Goal: Information Seeking & Learning: Learn about a topic

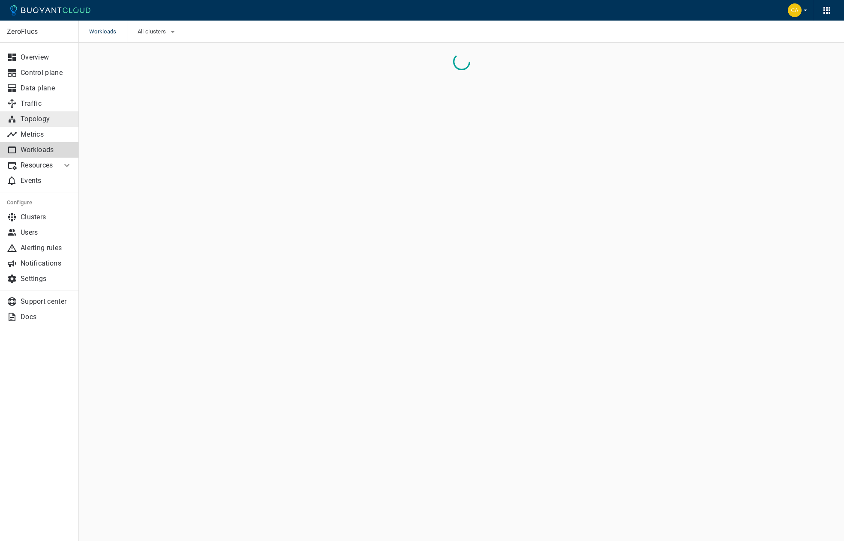
click at [38, 121] on p "Topology" at bounding box center [46, 119] width 51 height 9
click at [147, 34] on span "All clusters" at bounding box center [148, 31] width 30 height 7
click at [164, 74] on span "caesars-ust1" at bounding box center [174, 75] width 40 height 9
click at [150, 74] on input "caesars-ust1" at bounding box center [145, 75] width 10 height 10
click at [164, 74] on span "caesars-ust1" at bounding box center [174, 75] width 40 height 9
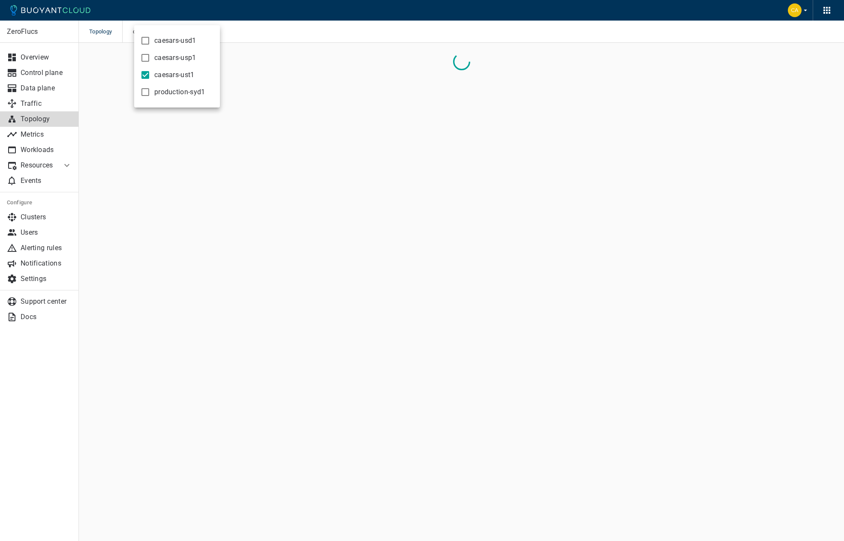
click at [150, 74] on input "caesars-ust1" at bounding box center [145, 75] width 10 height 10
checkbox input "false"
click at [171, 61] on span "caesars-usp1" at bounding box center [175, 58] width 42 height 9
click at [150, 61] on input "caesars-usp1" at bounding box center [145, 58] width 10 height 10
checkbox input "true"
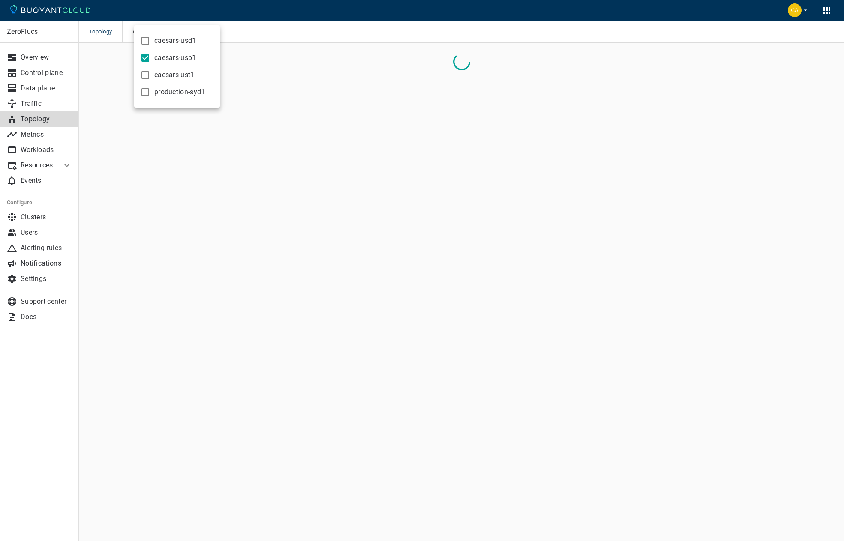
click at [412, 12] on div at bounding box center [422, 270] width 844 height 541
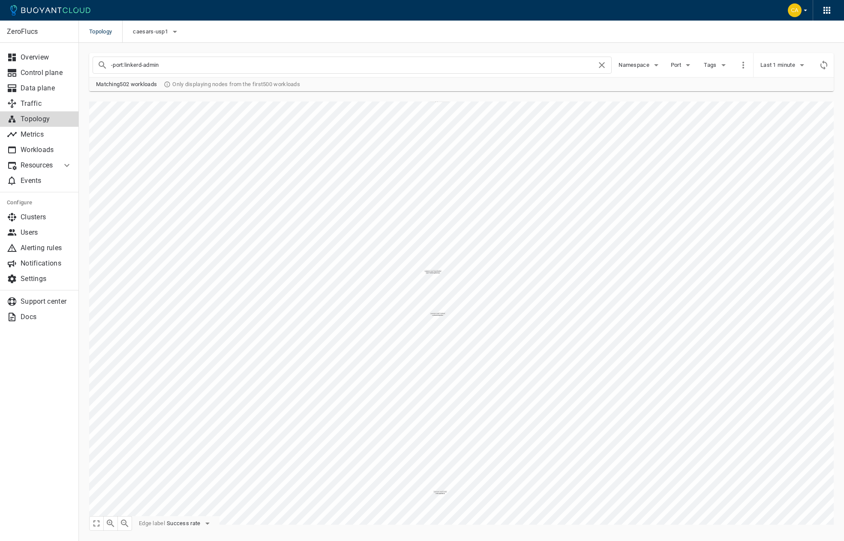
drag, startPoint x: 181, startPoint y: 66, endPoint x: 81, endPoint y: 57, distance: 100.2
click at [79, 59] on div "ZeroFlucs Overview Control plane Data plane Traffic Topology Metrics Workloads …" at bounding box center [461, 291] width 765 height 496
type input "samegame-controller"
click at [787, 65] on span "Last 1 minute" at bounding box center [778, 65] width 36 height 7
click at [783, 82] on li "Last 1 minute" at bounding box center [792, 82] width 65 height 15
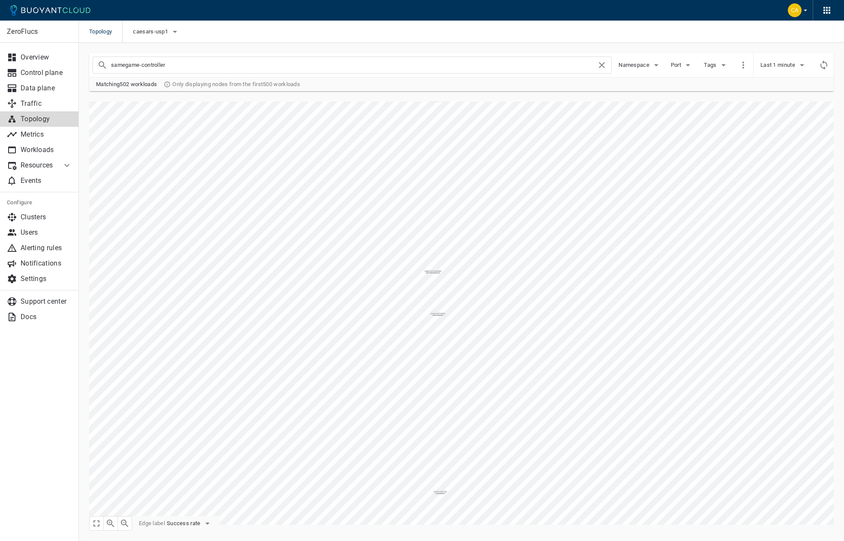
click at [577, 69] on input "samegame-controller" at bounding box center [354, 65] width 486 height 12
checkbox input "false"
type input "samegame-controller"
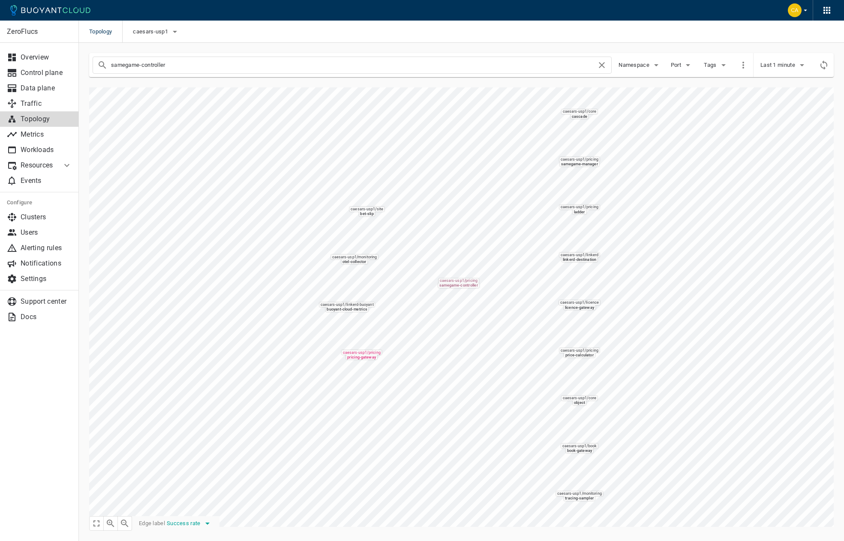
click at [174, 524] on span "Success rate" at bounding box center [185, 523] width 36 height 7
click at [184, 505] on li "Request rate" at bounding box center [202, 507] width 69 height 15
click at [196, 523] on span "Request rate" at bounding box center [184, 523] width 34 height 7
drag, startPoint x: 190, startPoint y: 492, endPoint x: 454, endPoint y: 367, distance: 292.2
click at [190, 492] on li "Success rate" at bounding box center [202, 492] width 69 height 15
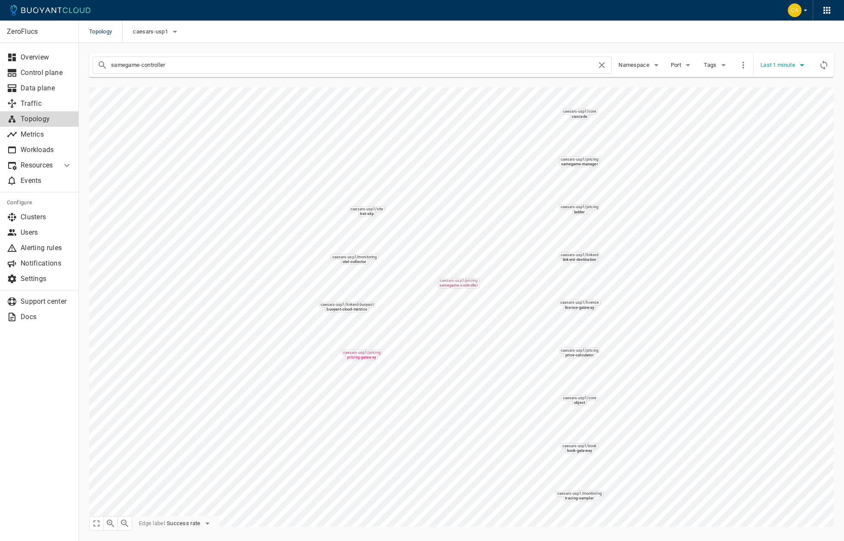
click at [774, 60] on button "Last 1 minute" at bounding box center [783, 65] width 47 height 13
click at [776, 97] on li "Last 10 minutes" at bounding box center [792, 97] width 65 height 15
